Goal: Navigation & Orientation: Find specific page/section

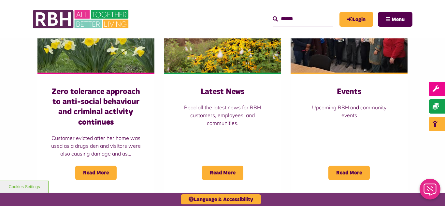
scroll to position [495, 0]
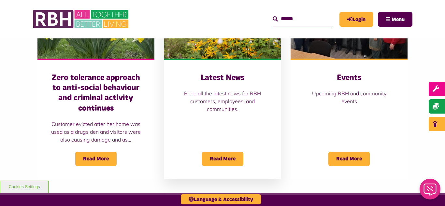
click at [224, 47] on img at bounding box center [222, 22] width 117 height 73
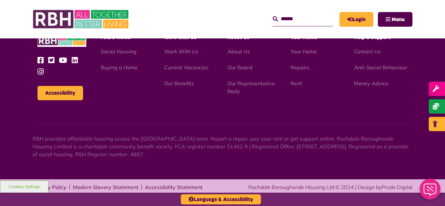
scroll to position [709, 0]
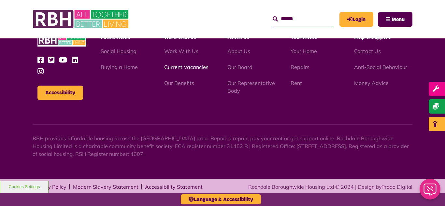
click at [175, 68] on link "Current Vacancies" at bounding box center [186, 67] width 44 height 7
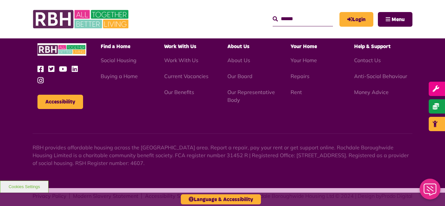
scroll to position [776, 0]
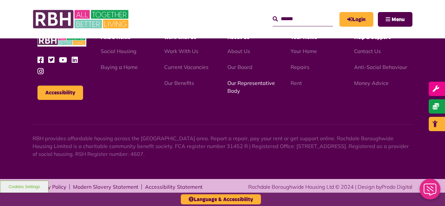
click at [244, 85] on link "Our Representative Body" at bounding box center [251, 87] width 48 height 14
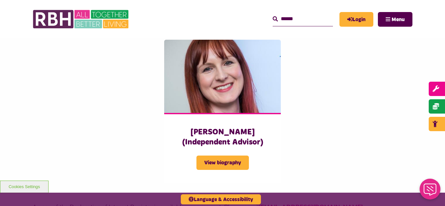
scroll to position [1642, 0]
